Goal: Communication & Community: Answer question/provide support

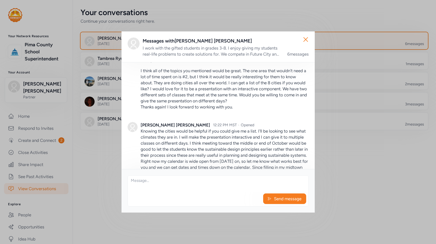
scroll to position [519, 0]
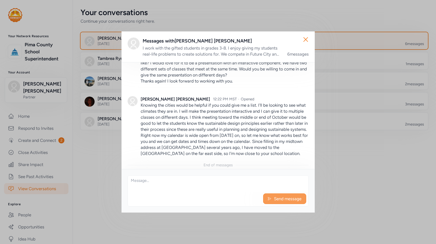
click at [286, 199] on span "Send message" at bounding box center [288, 199] width 28 height 6
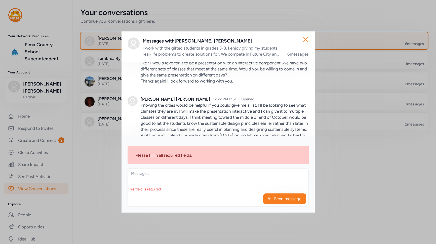
click at [184, 188] on div "This field is required" at bounding box center [218, 189] width 181 height 5
click at [176, 157] on div "Please fill in all required fields." at bounding box center [218, 155] width 181 height 18
click at [298, 199] on span "Send message" at bounding box center [288, 199] width 28 height 6
click at [174, 152] on div "Please fill in all required fields." at bounding box center [218, 155] width 181 height 18
click at [150, 175] on textarea at bounding box center [218, 177] width 181 height 16
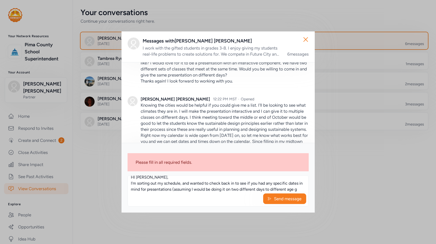
scroll to position [9, 0]
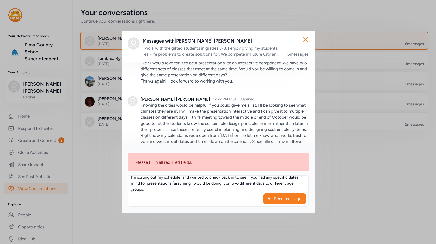
click at [152, 184] on textarea "HI [PERSON_NAME], I'm sorting out my schedule, and wanted to check back in to s…" at bounding box center [218, 184] width 181 height 16
click at [184, 182] on textarea "HI [PERSON_NAME], I'm sorting out my schedule, and wanted to check back in to s…" at bounding box center [218, 184] width 181 height 16
click at [162, 188] on textarea "HI [PERSON_NAME], I'm sorting out my schedule, and wanted to check back in to s…" at bounding box center [218, 184] width 181 height 16
type textarea "HI [PERSON_NAME], I'm sorting out my schedule, and wanted to check back in to s…"
click at [301, 198] on span "Send message" at bounding box center [288, 199] width 28 height 6
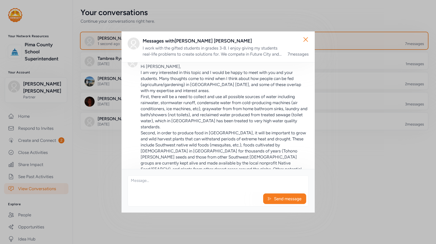
scroll to position [0, 0]
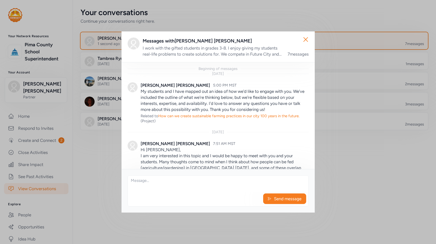
click at [263, 51] on div "I work with the gifted students in grades 3-8. I enjoy giving my students real-…" at bounding box center [212, 51] width 139 height 12
click at [217, 55] on div "I work with the gifted students in grades 3-8. I enjoy giving my students real-…" at bounding box center [212, 51] width 139 height 12
click at [304, 40] on icon "button" at bounding box center [306, 40] width 8 height 8
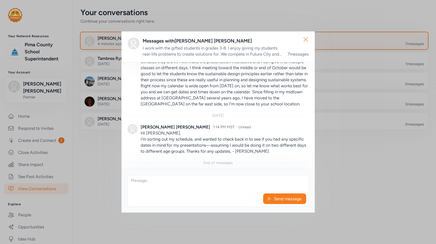
click at [306, 40] on icon "button" at bounding box center [306, 40] width 8 height 8
